Goal: Check status

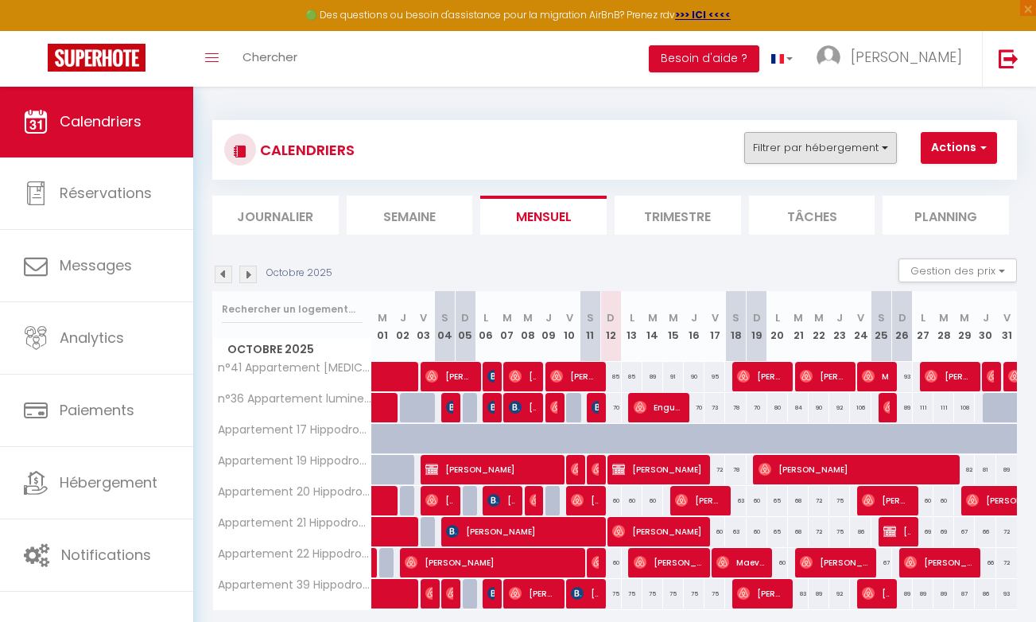
click at [887, 147] on button "Filtrer par hébergement" at bounding box center [820, 148] width 153 height 32
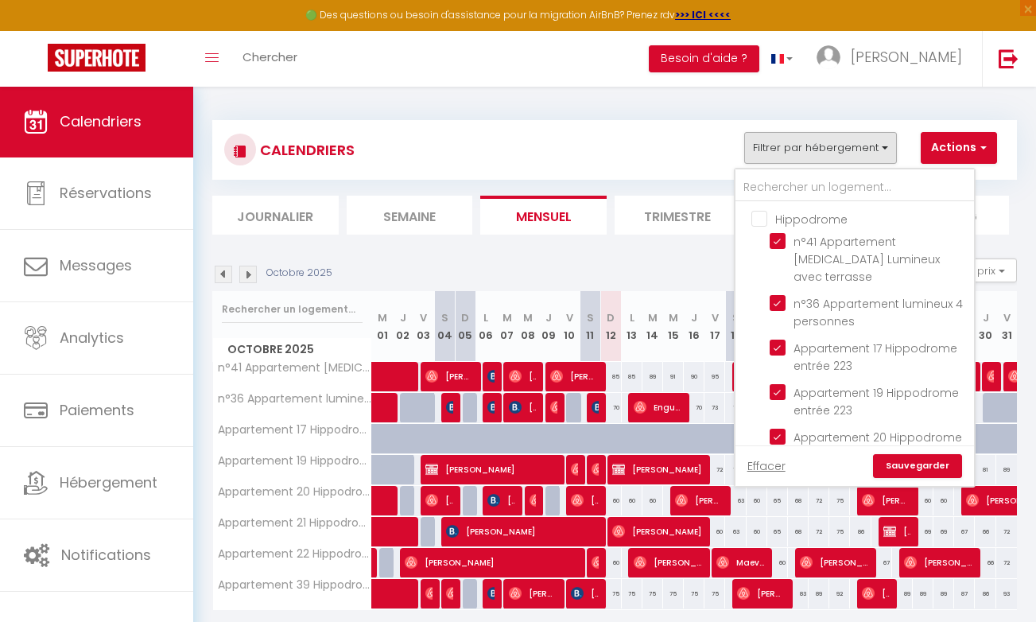
click at [758, 218] on input "Hippodrome" at bounding box center [870, 218] width 238 height 16
checkbox input "true"
checkbox input "false"
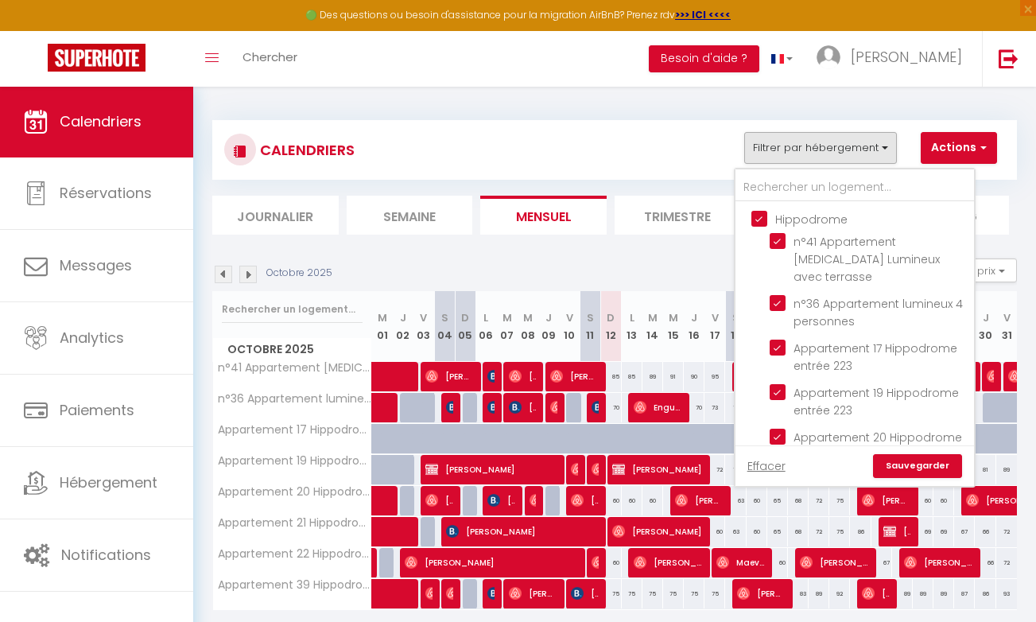
checkbox input "false"
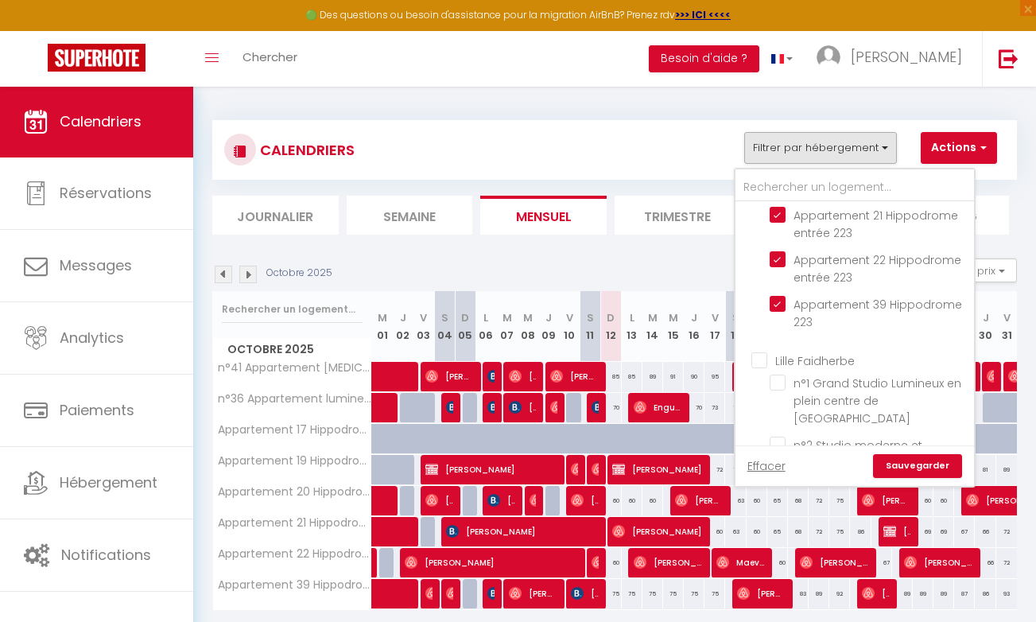
scroll to position [268, 0]
click at [922, 463] on link "Sauvegarder" at bounding box center [917, 466] width 89 height 24
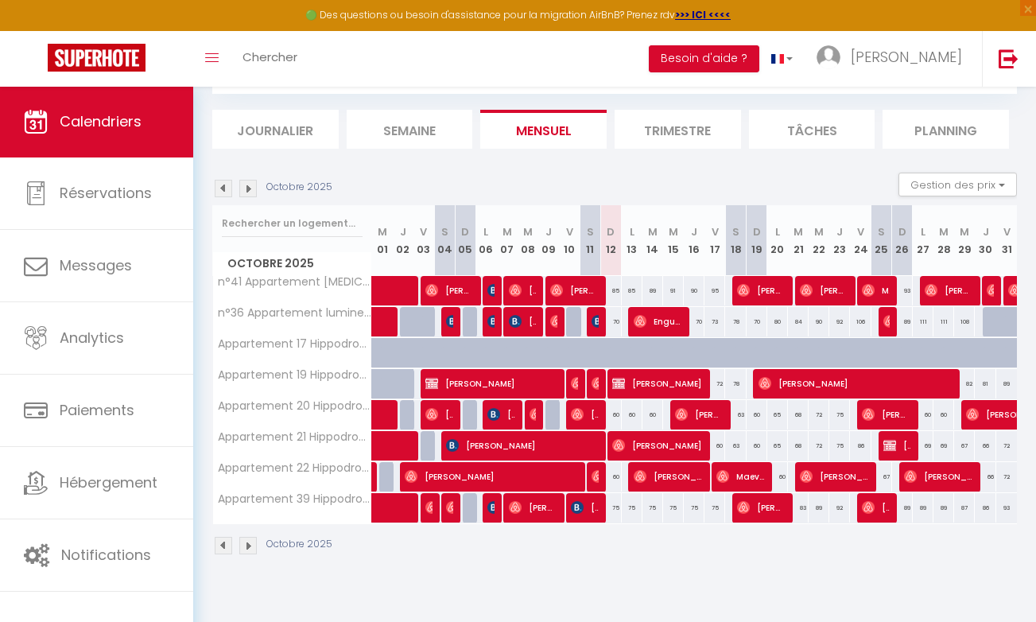
scroll to position [86, 0]
click at [204, 154] on div "CALENDRIERS Filtrer par hébergement Hippodrome n°41 Appartement [MEDICAL_DATA] …" at bounding box center [614, 295] width 843 height 590
click at [651, 382] on span "[PERSON_NAME]" at bounding box center [657, 383] width 90 height 30
select select "OK"
select select "KO"
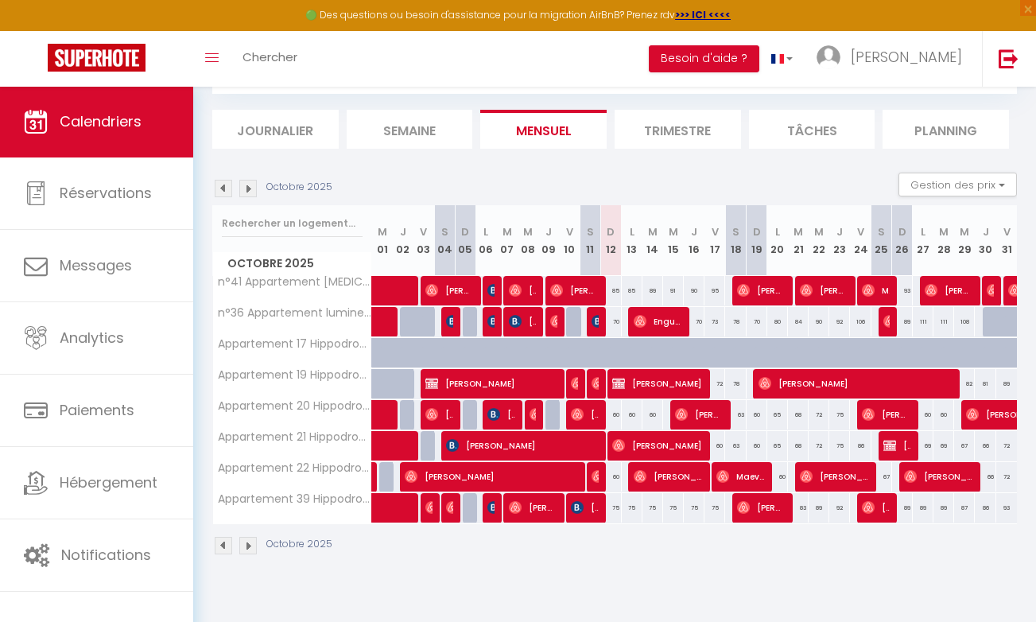
select select "0"
select select "1"
select select
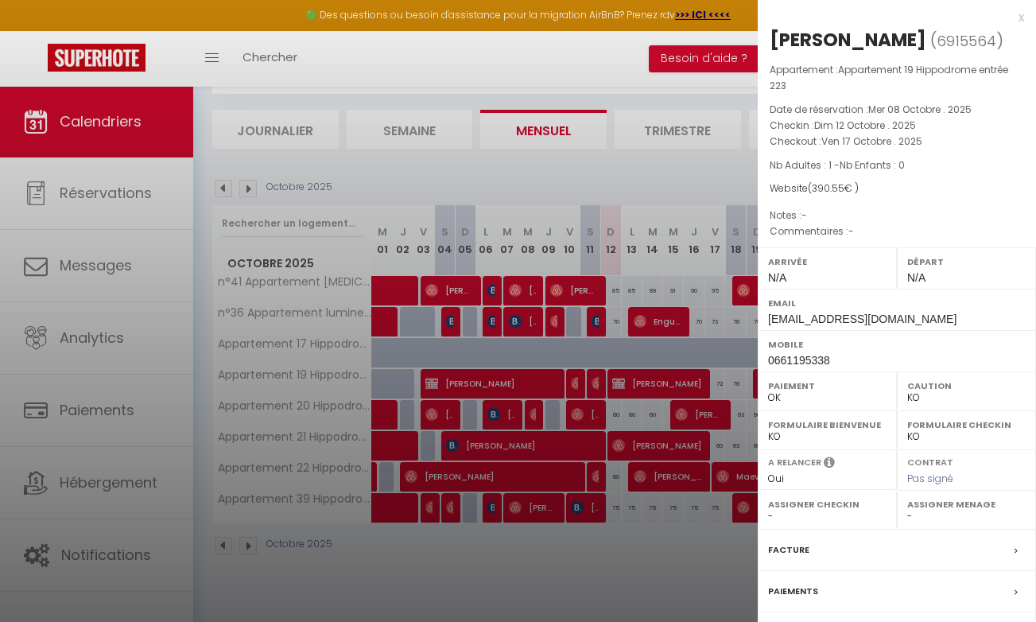
click at [354, 52] on div at bounding box center [518, 311] width 1036 height 622
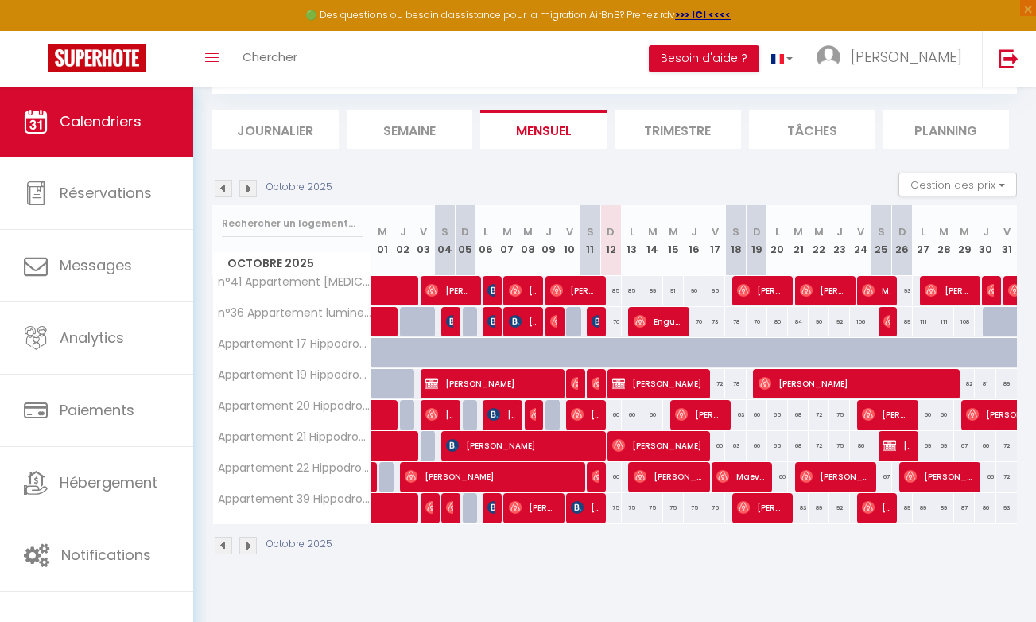
click at [667, 381] on span "[PERSON_NAME]" at bounding box center [657, 383] width 90 height 30
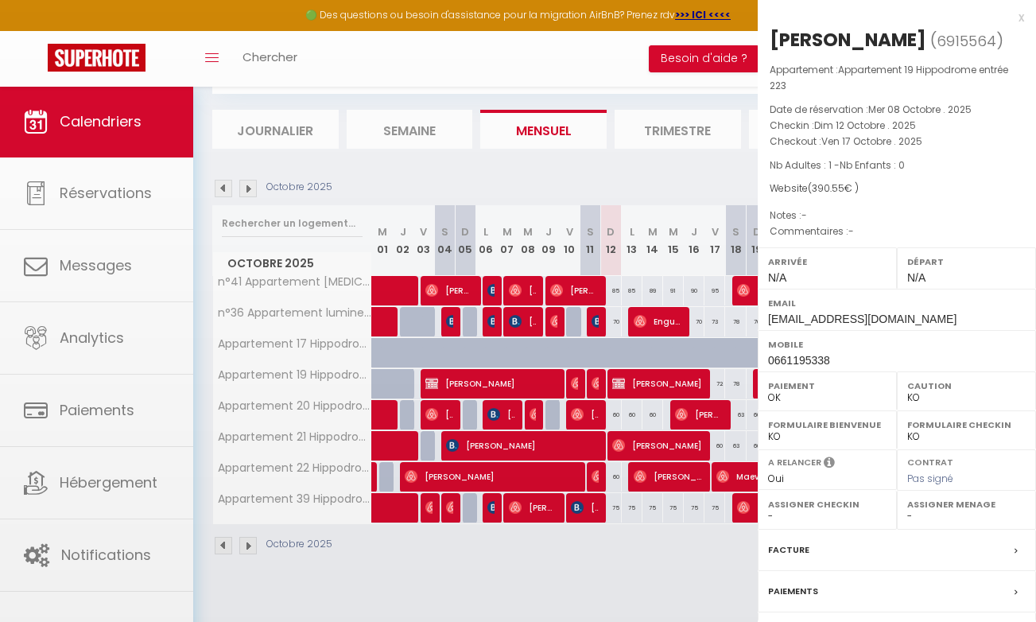
click at [667, 381] on div at bounding box center [518, 311] width 1036 height 622
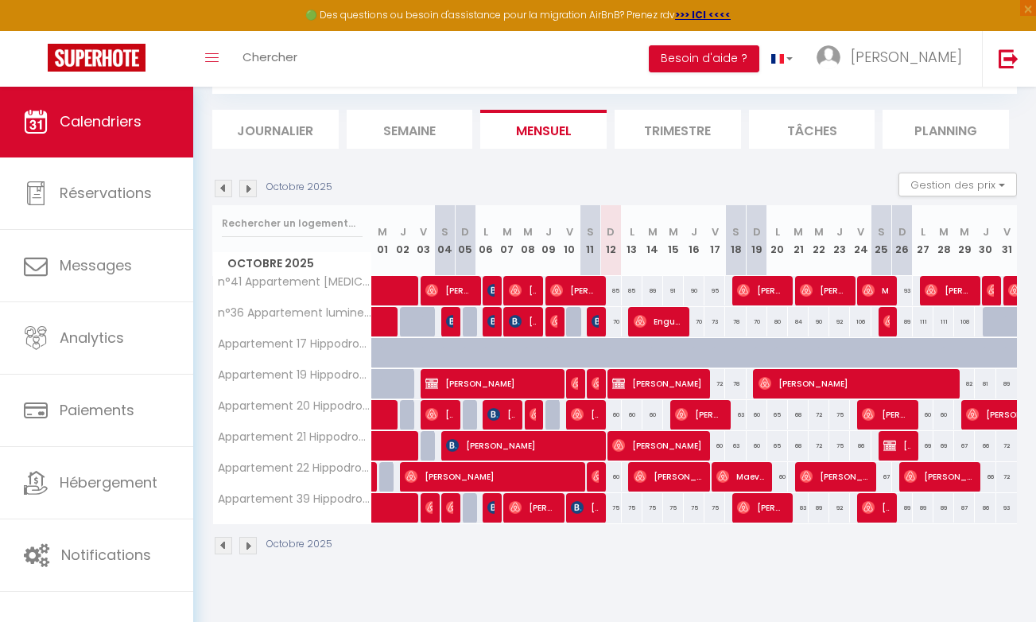
click at [667, 381] on span "[PERSON_NAME]" at bounding box center [657, 383] width 90 height 30
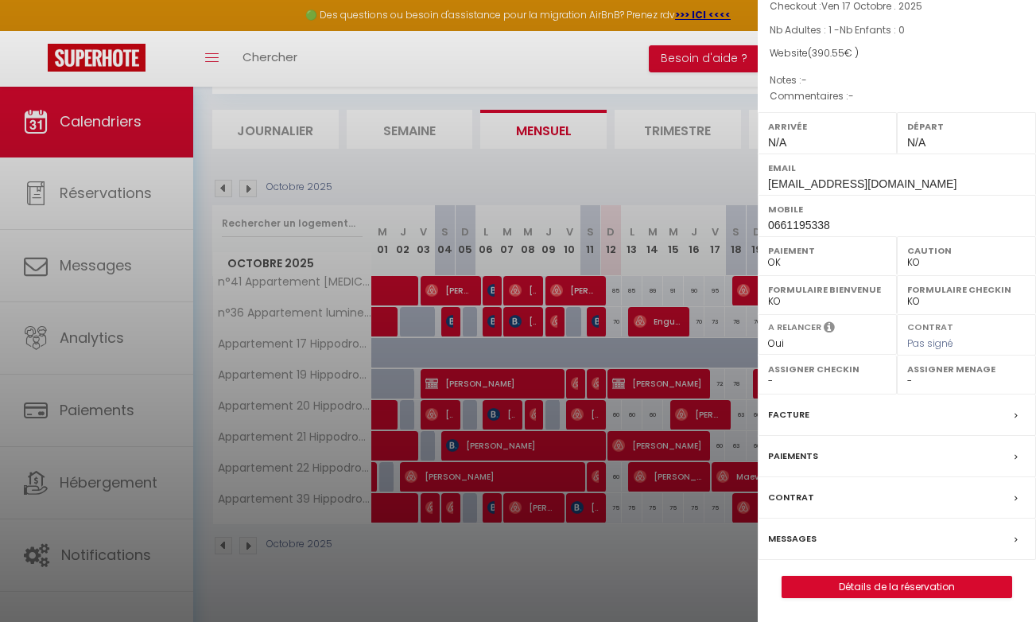
scroll to position [158, 0]
